Goal: Information Seeking & Learning: Learn about a topic

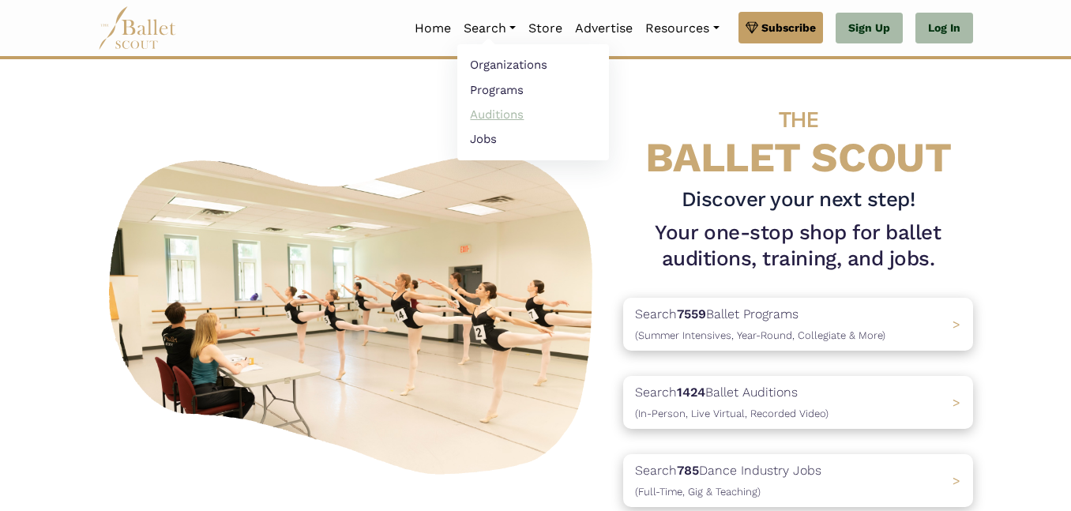
click at [488, 108] on link "Auditions" at bounding box center [533, 114] width 152 height 24
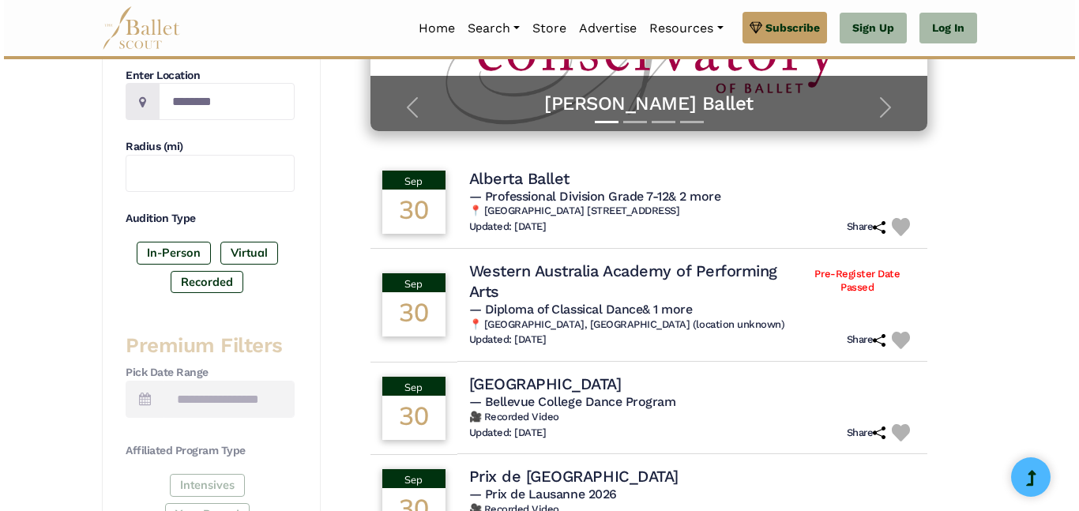
scroll to position [381, 0]
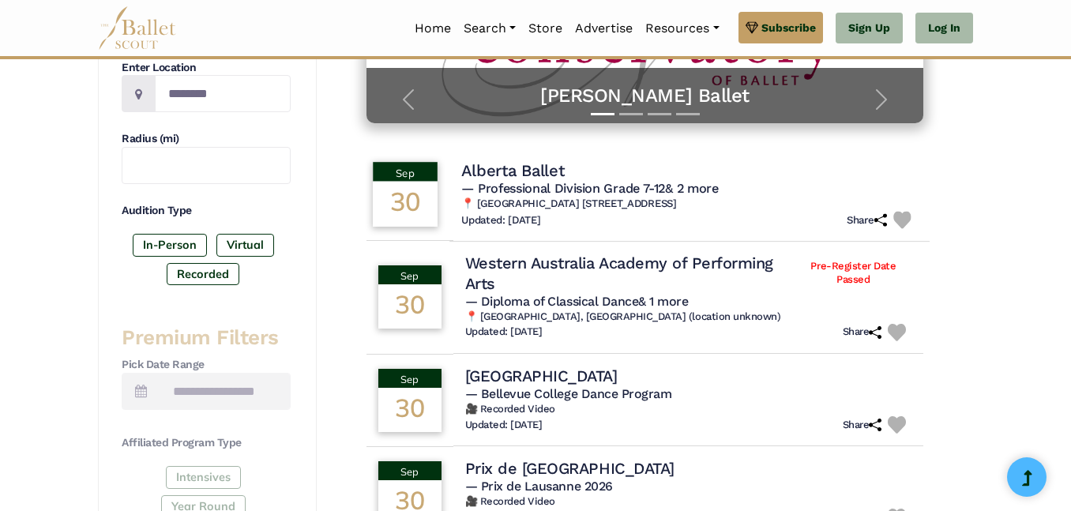
click at [502, 175] on h4 "Alberta Ballet" at bounding box center [512, 170] width 103 height 21
